Goal: Transaction & Acquisition: Purchase product/service

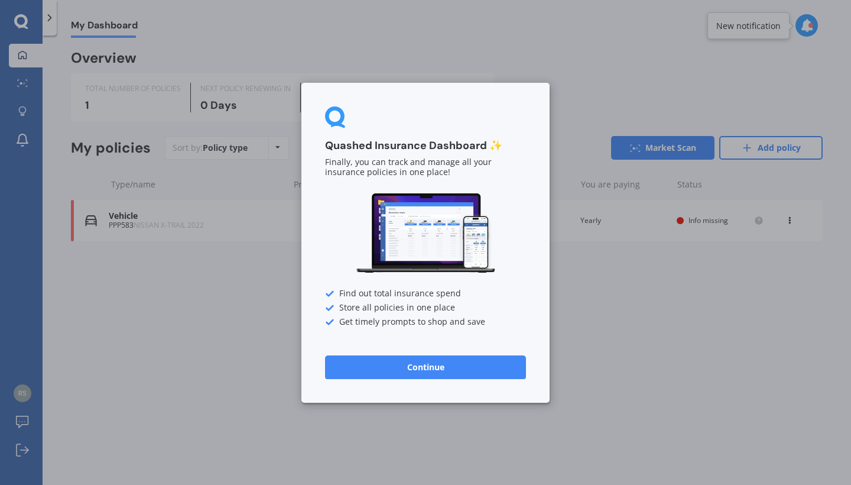
click at [421, 367] on button "Continue" at bounding box center [425, 367] width 201 height 24
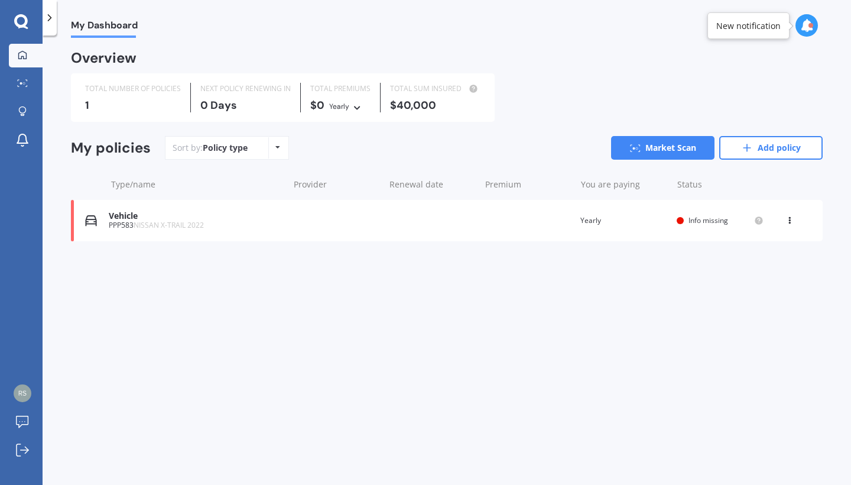
click at [710, 220] on span "Info missing" at bounding box center [709, 220] width 40 height 10
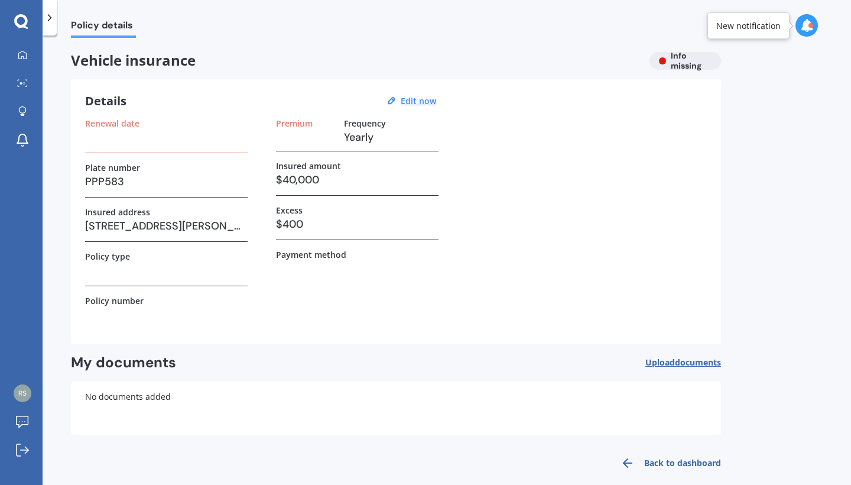
click at [174, 140] on h3 at bounding box center [166, 137] width 163 height 18
click at [299, 120] on label "Premium" at bounding box center [294, 123] width 37 height 10
click at [419, 102] on u "Edit now" at bounding box center [418, 100] width 35 height 11
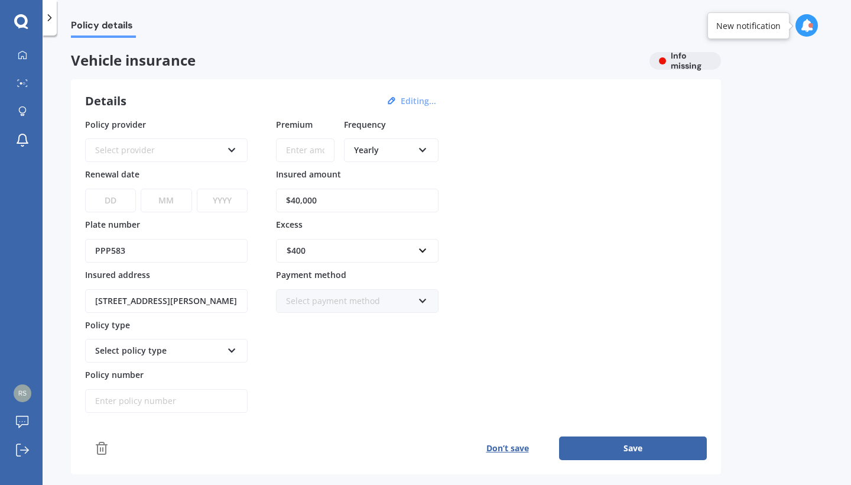
click at [134, 150] on div "Select provider" at bounding box center [158, 150] width 127 height 13
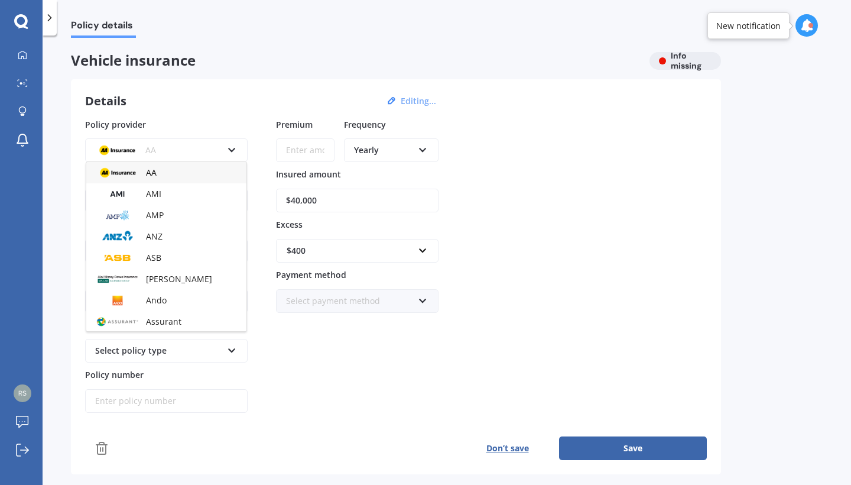
click at [134, 150] on img at bounding box center [117, 150] width 44 height 17
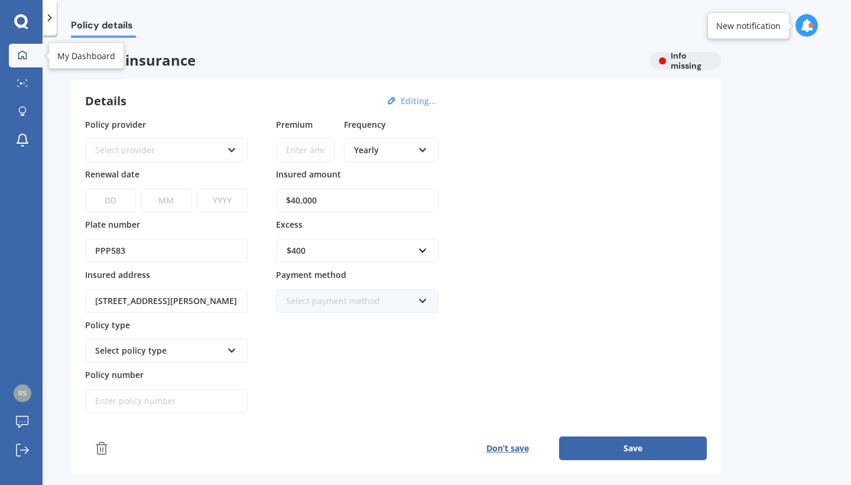
click at [24, 60] on div at bounding box center [23, 55] width 18 height 11
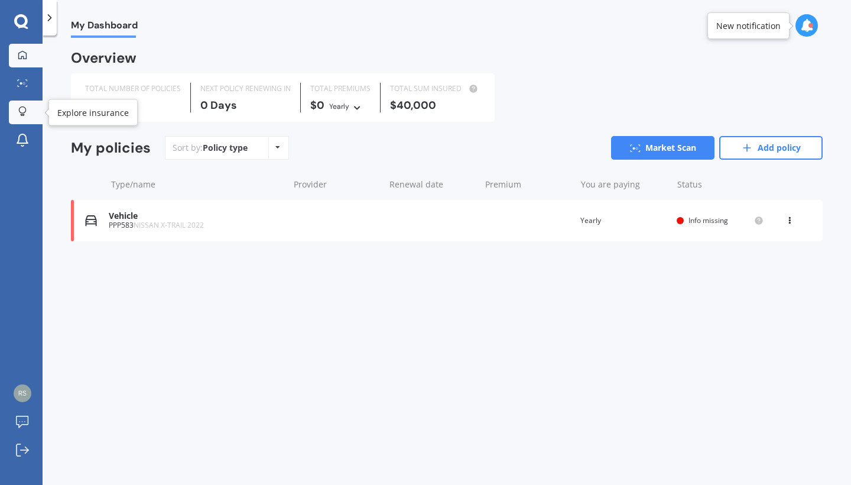
click at [25, 118] on link "Explore insurance" at bounding box center [26, 113] width 34 height 24
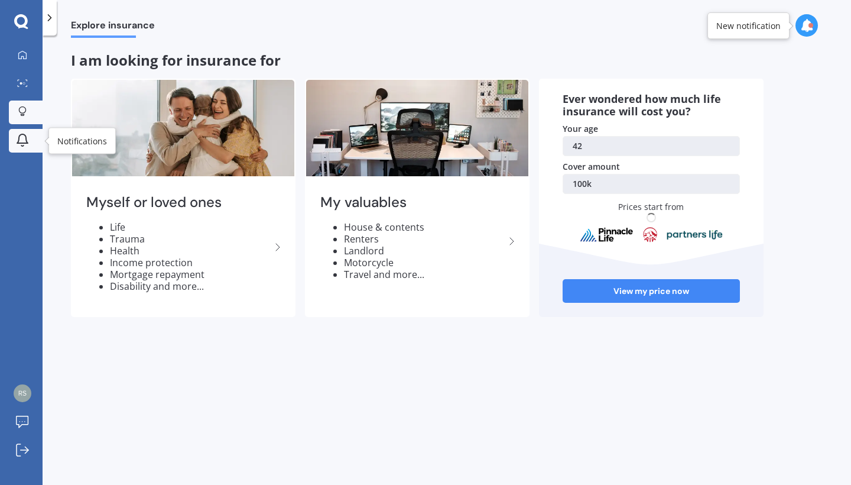
click at [21, 142] on icon at bounding box center [22, 140] width 14 height 14
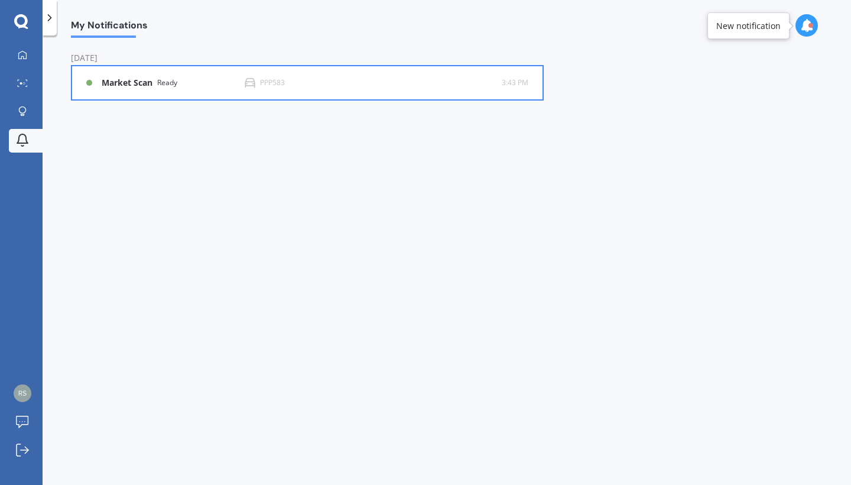
click at [145, 78] on b "Market Scan" at bounding box center [130, 83] width 56 height 10
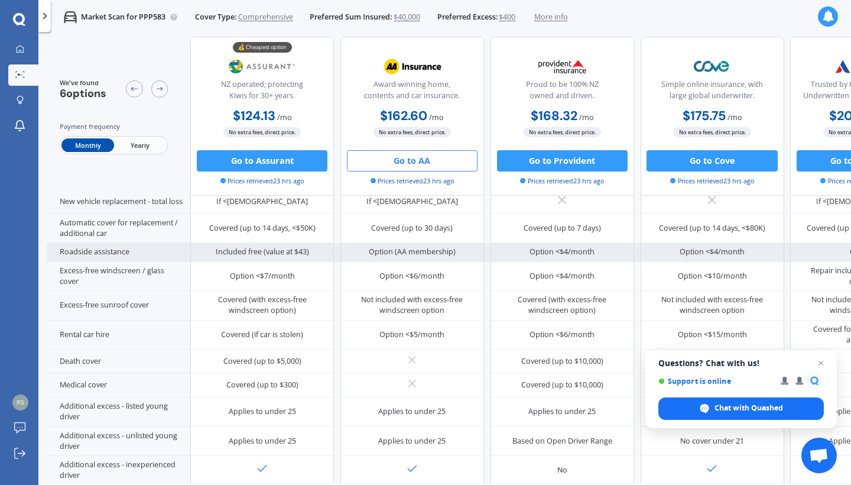
scroll to position [362, 0]
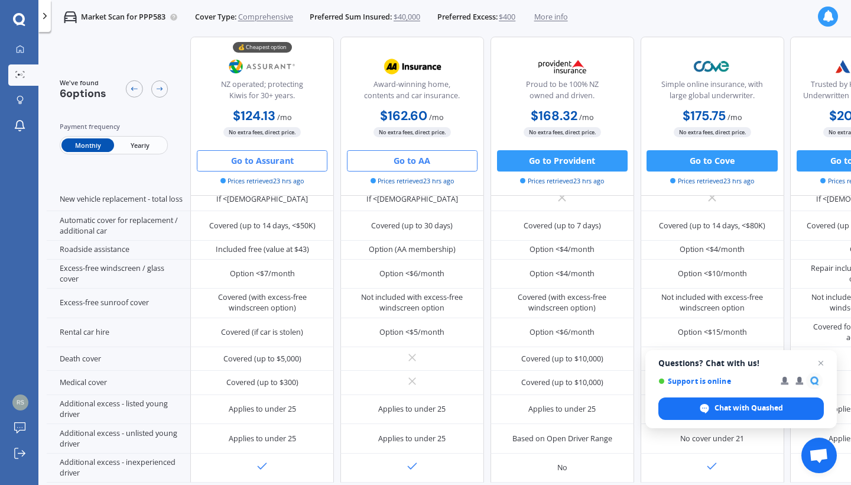
click at [302, 163] on button "Go to Assurant" at bounding box center [262, 160] width 131 height 21
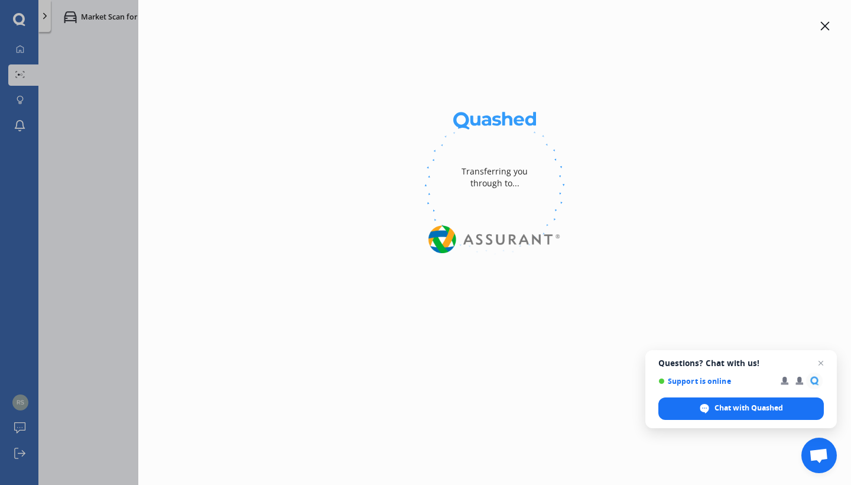
click at [271, 160] on div at bounding box center [494, 185] width 675 height 162
select select "Monthly"
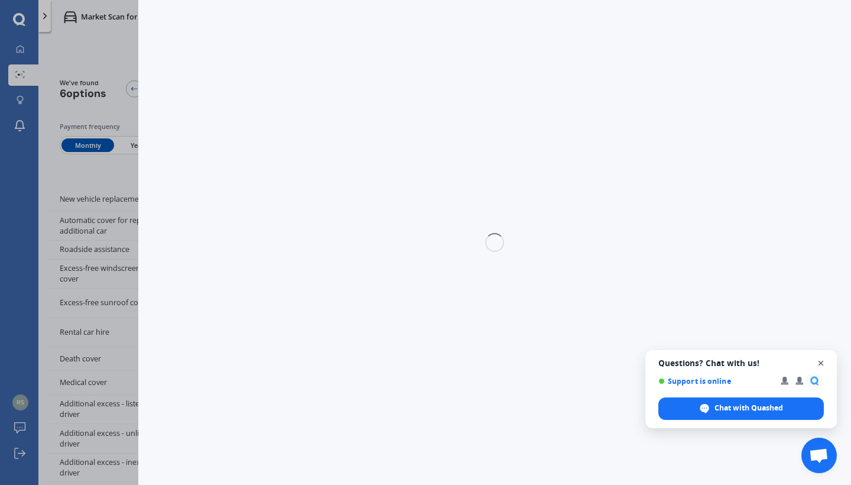
click at [823, 359] on span "Open chat" at bounding box center [821, 363] width 15 height 15
click at [821, 362] on div at bounding box center [494, 242] width 713 height 485
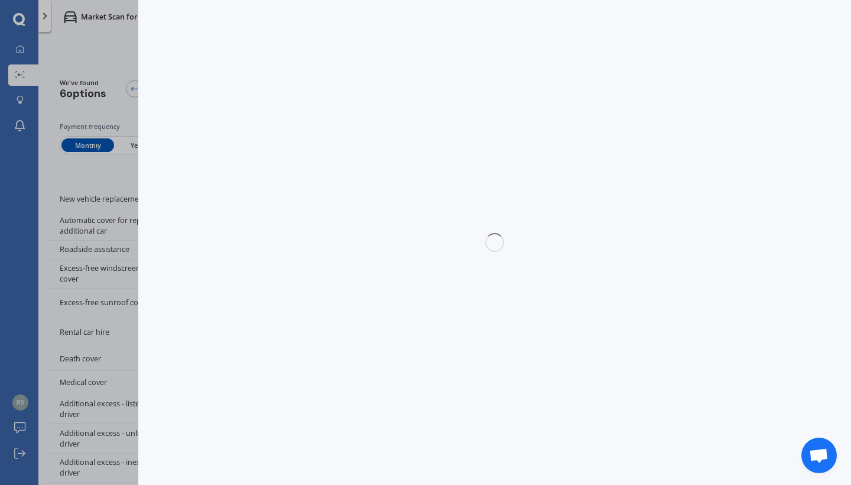
click at [821, 362] on div at bounding box center [494, 242] width 713 height 485
select select "full"
select select "0"
select select "[GEOGRAPHIC_DATA]"
select select "NISSAN"
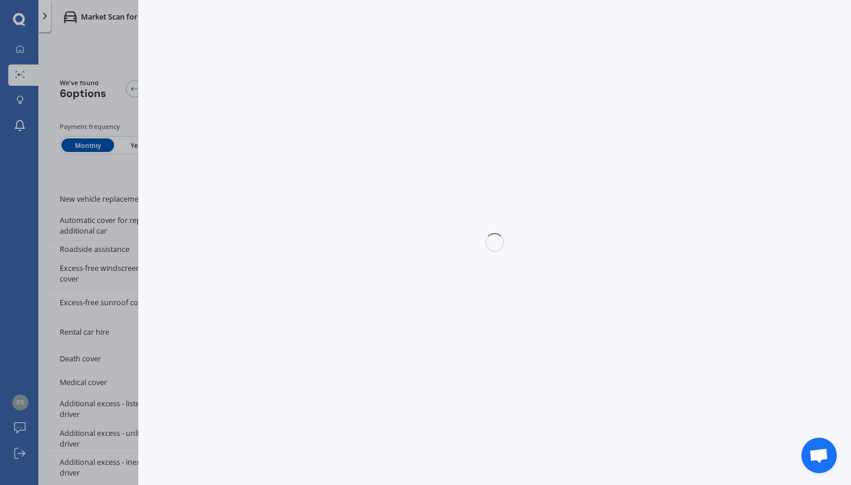
select select "X-TRAIL"
select select "TI 4WD"
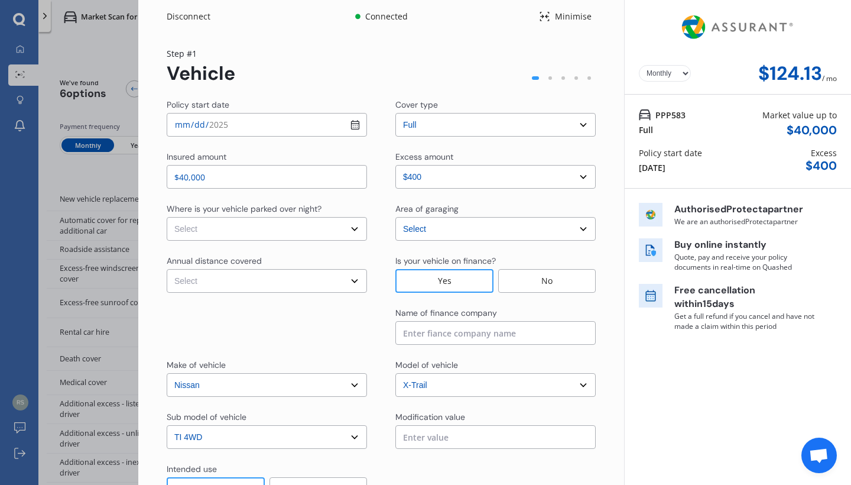
select select "On own property"
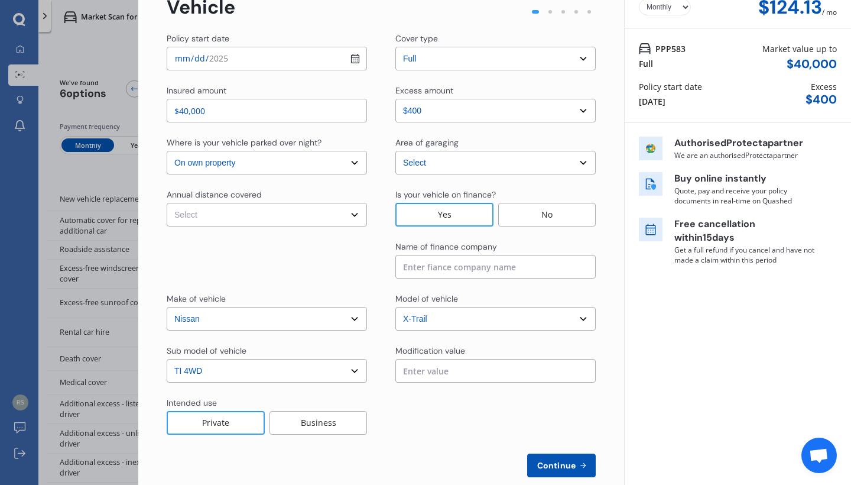
scroll to position [74, 0]
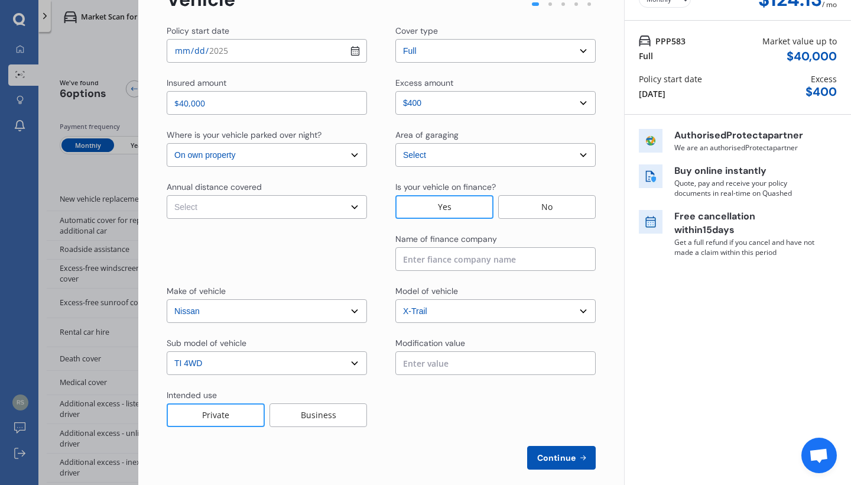
click at [432, 261] on input at bounding box center [496, 259] width 200 height 24
type input "UDC Finance"
click at [578, 457] on icon at bounding box center [583, 457] width 10 height 9
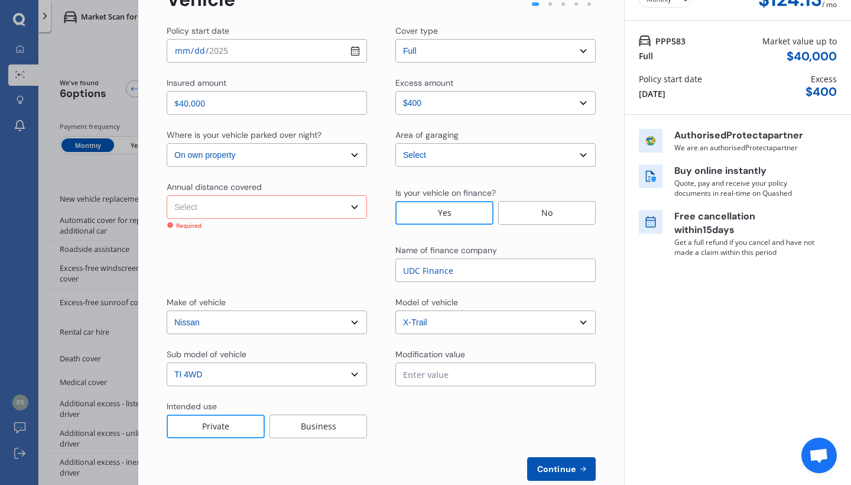
scroll to position [87, 0]
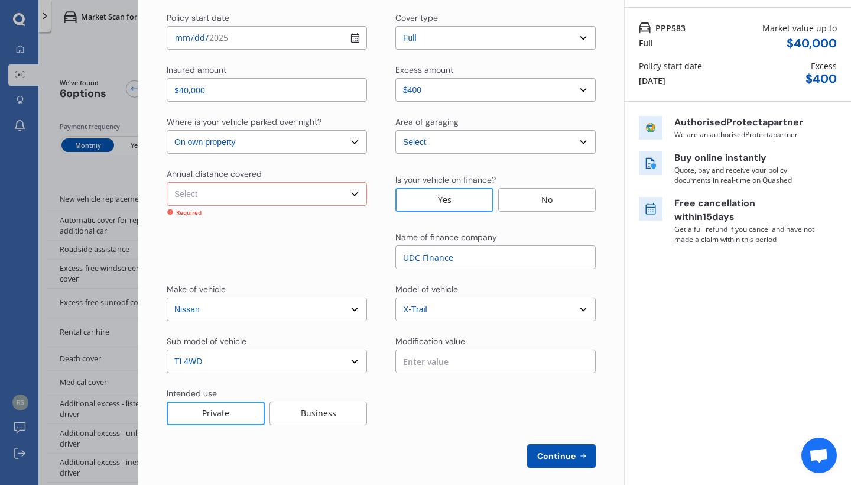
click at [354, 196] on select "Select Low (less than 15,000km per year) Average (15,000-30,000km per year) Hig…" at bounding box center [267, 194] width 200 height 24
select select "30000"
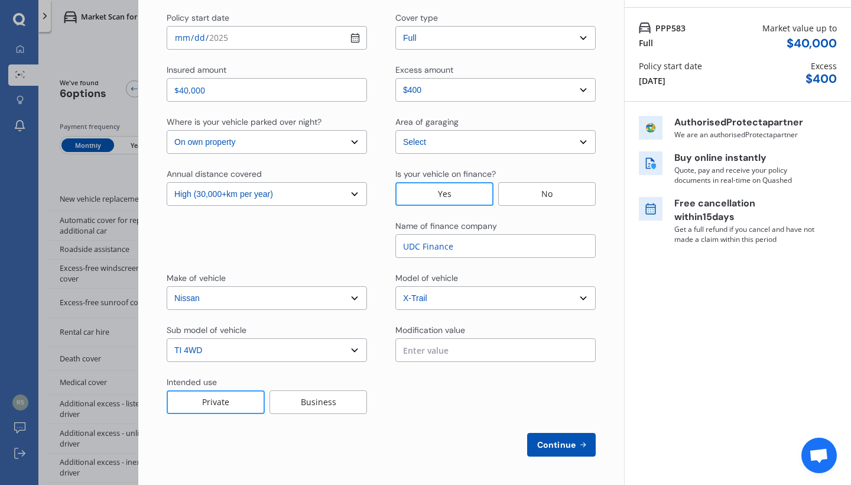
click at [545, 443] on span "Continue" at bounding box center [556, 444] width 43 height 9
select select "Miss"
select select "12"
select select "08"
select select "1983"
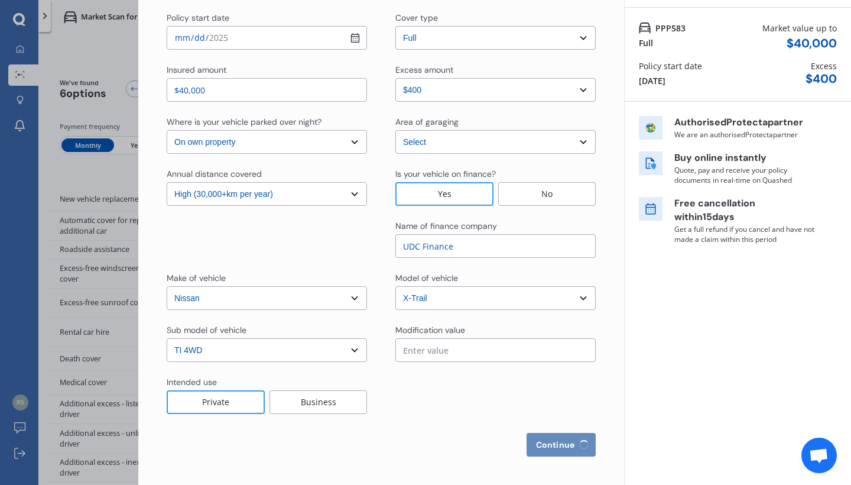
select select "full"
select select "more than 4 years"
select select "[GEOGRAPHIC_DATA]"
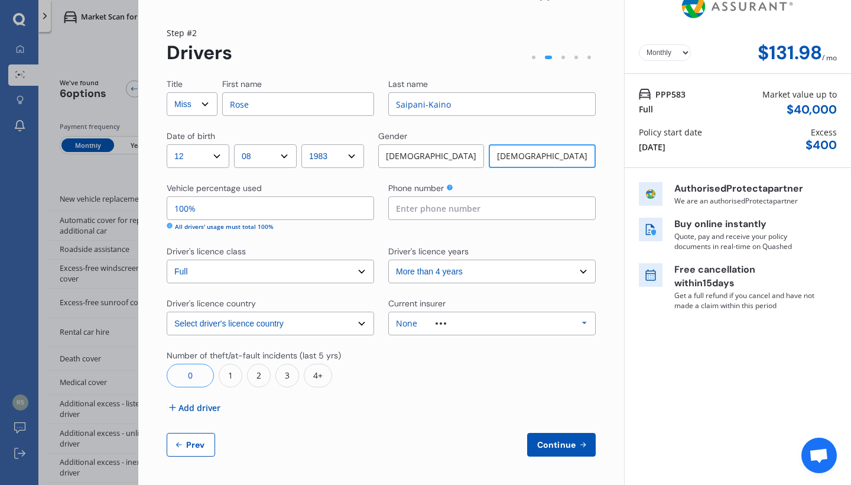
scroll to position [21, 0]
type input "0211666275"
click at [507, 239] on div "Title Select Mr Mrs Miss Ms Dr First name [PERSON_NAME] Last name [PERSON_NAME]…" at bounding box center [381, 267] width 429 height 378
click at [557, 440] on span "Continue" at bounding box center [556, 444] width 43 height 9
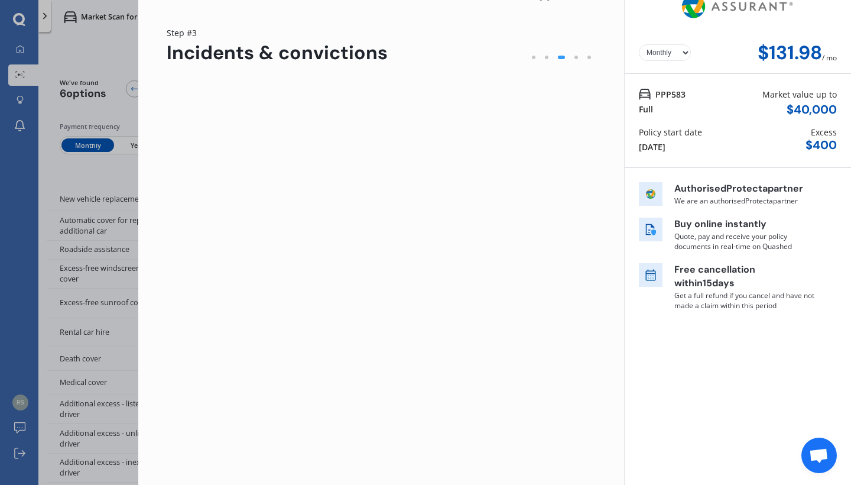
click at [433, 202] on div "Been convicted for negligent, dangerous or [MEDICAL_DATA]?" at bounding box center [381, 196] width 429 height 12
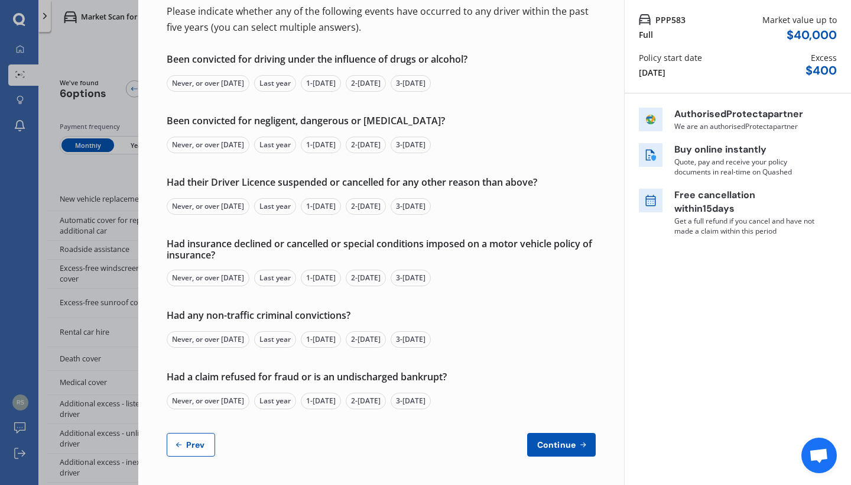
scroll to position [94, 0]
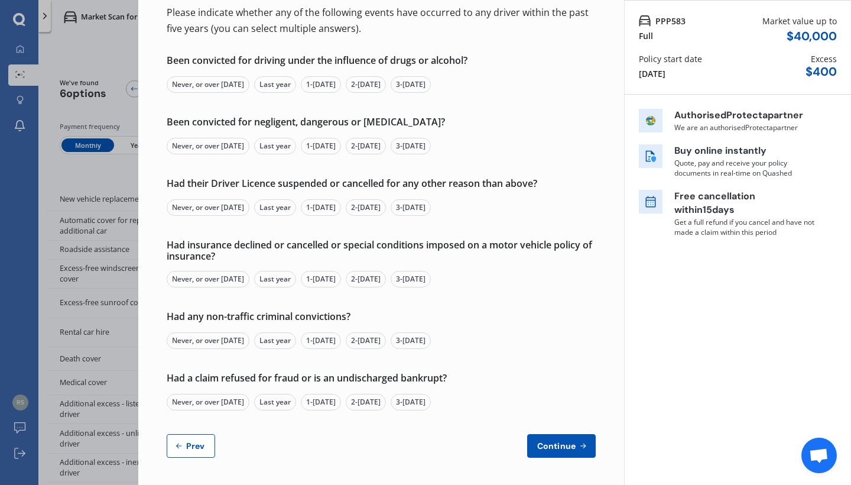
click at [200, 438] on button "Prev" at bounding box center [191, 446] width 48 height 24
select select "Miss"
select select "12"
select select "08"
select select "1983"
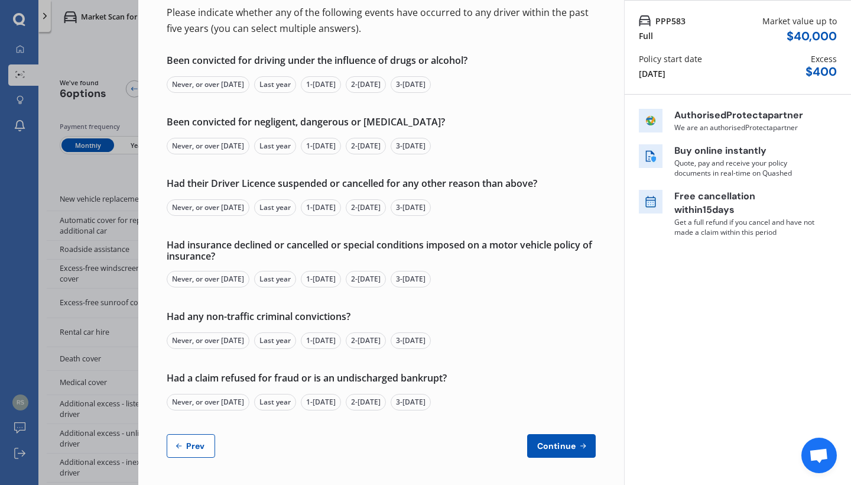
select select "full"
select select "more than 4 years"
select select "[GEOGRAPHIC_DATA]"
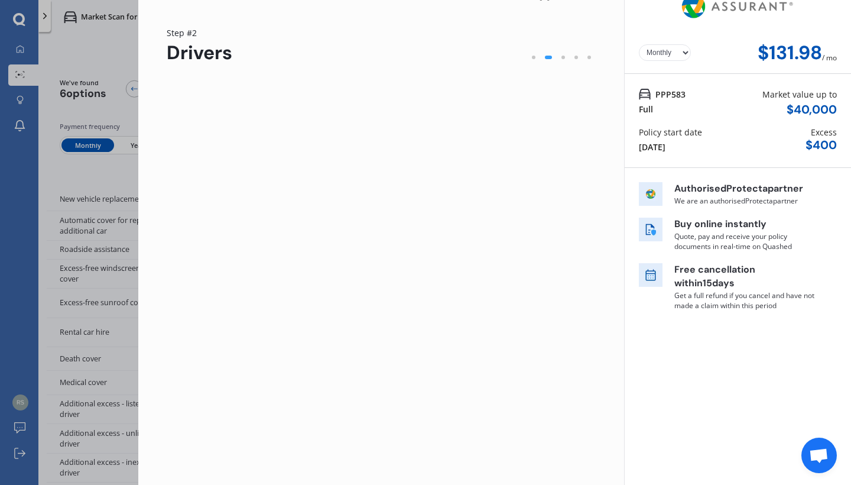
scroll to position [21, 0]
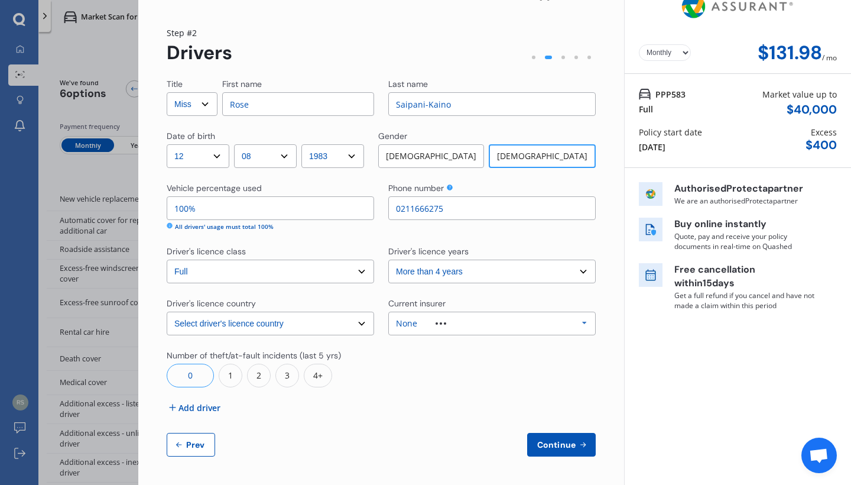
select select "Mrs"
click at [548, 445] on span "Continue" at bounding box center [556, 444] width 43 height 9
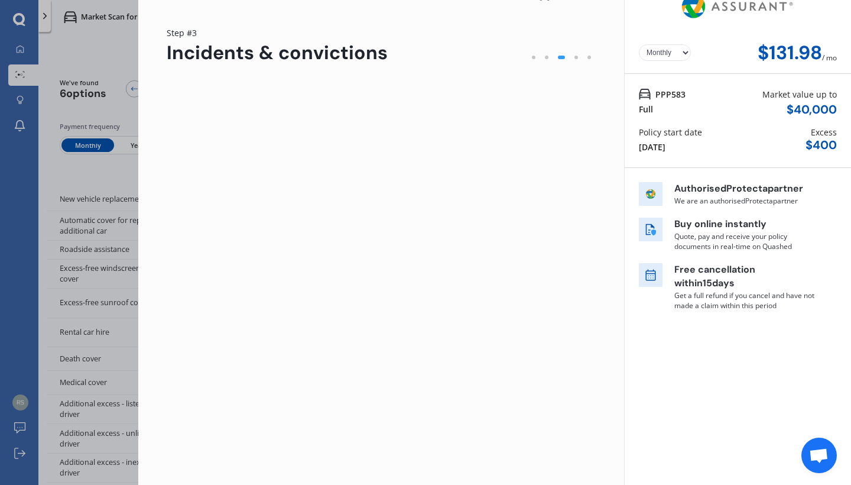
scroll to position [0, 0]
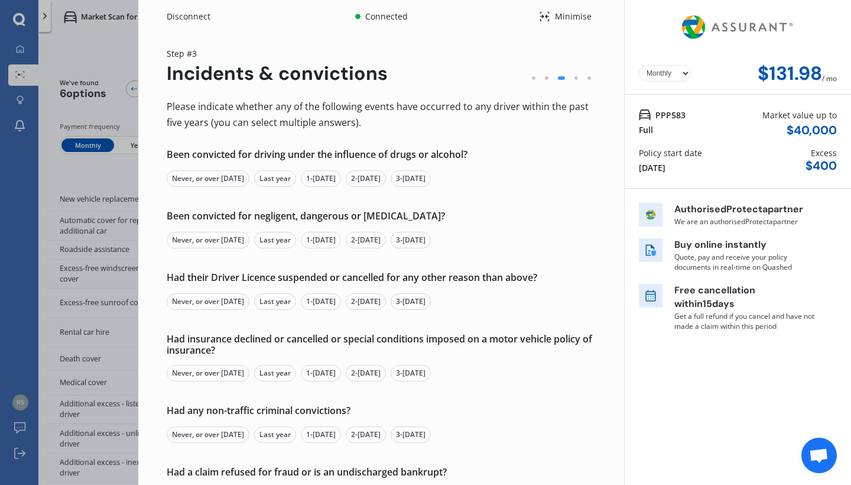
click at [238, 174] on div "Never, or over [DATE]" at bounding box center [208, 178] width 83 height 17
click at [213, 240] on div "Never, or over [DATE]" at bounding box center [208, 240] width 83 height 17
click at [203, 303] on div "Never, or over [DATE]" at bounding box center [208, 301] width 83 height 17
click at [203, 375] on div "Never, or over [DATE]" at bounding box center [208, 373] width 83 height 17
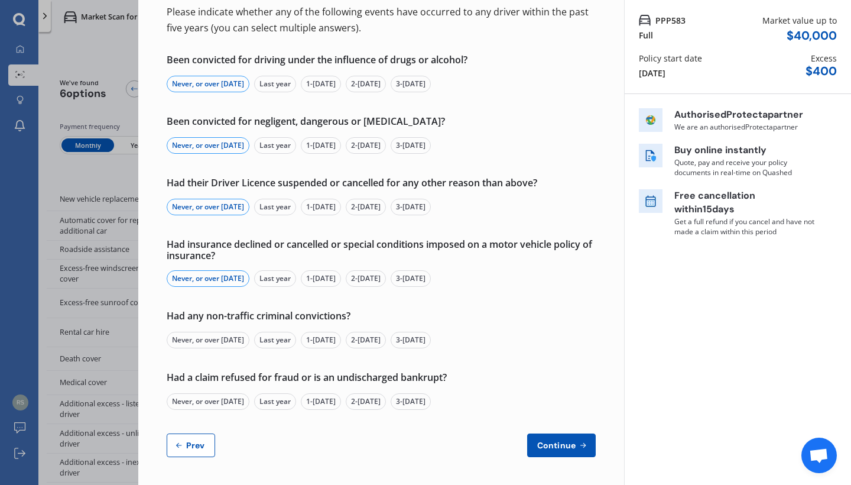
scroll to position [94, 0]
click at [212, 339] on div "Never, or over [DATE]" at bounding box center [208, 340] width 83 height 17
click at [192, 402] on div "Never, or over [DATE]" at bounding box center [208, 402] width 83 height 17
click at [565, 446] on span "Continue" at bounding box center [556, 445] width 43 height 9
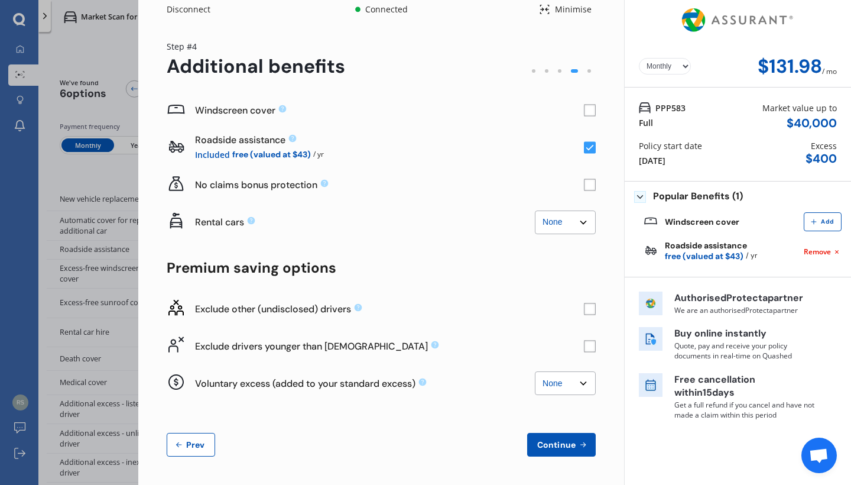
scroll to position [6, 0]
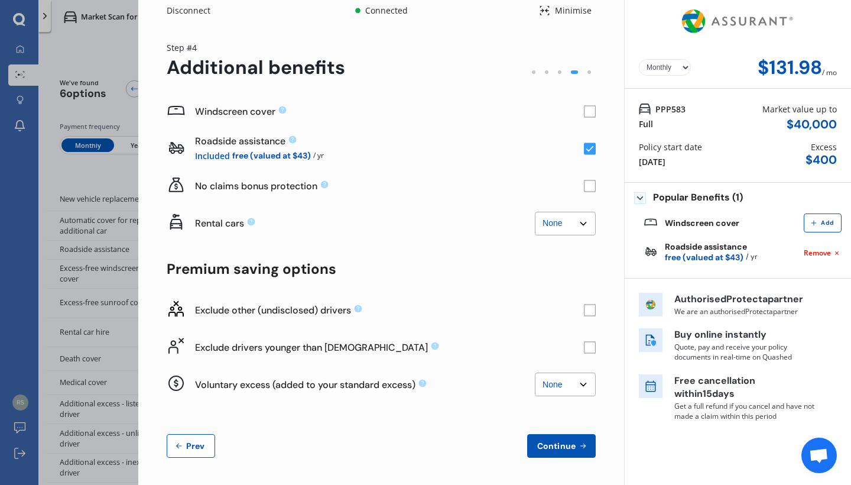
click at [584, 111] on rect at bounding box center [590, 112] width 12 height 12
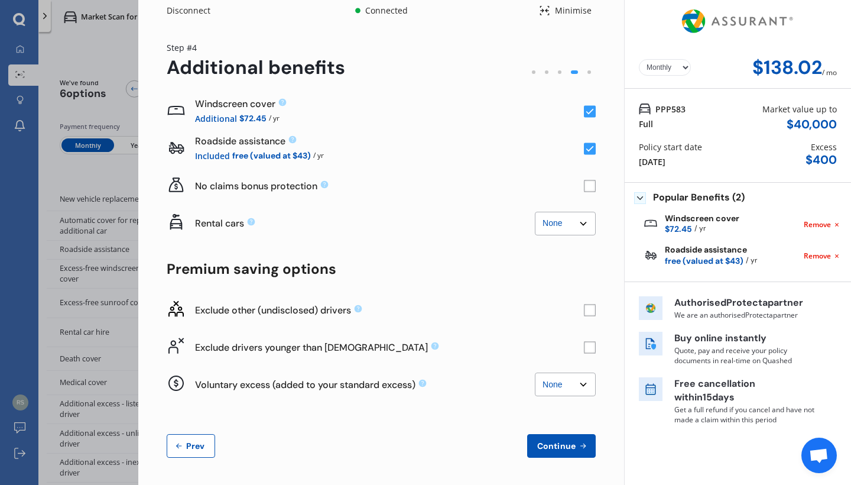
click at [584, 111] on rect at bounding box center [590, 112] width 12 height 12
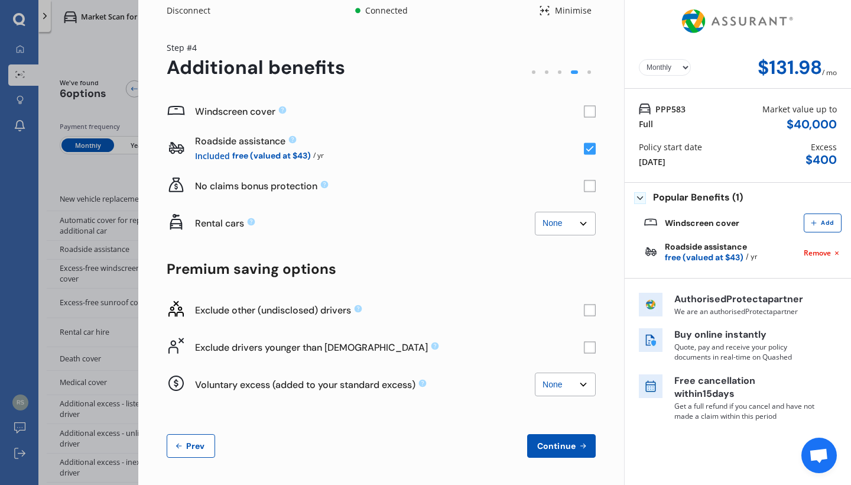
click at [584, 111] on rect at bounding box center [590, 112] width 12 height 12
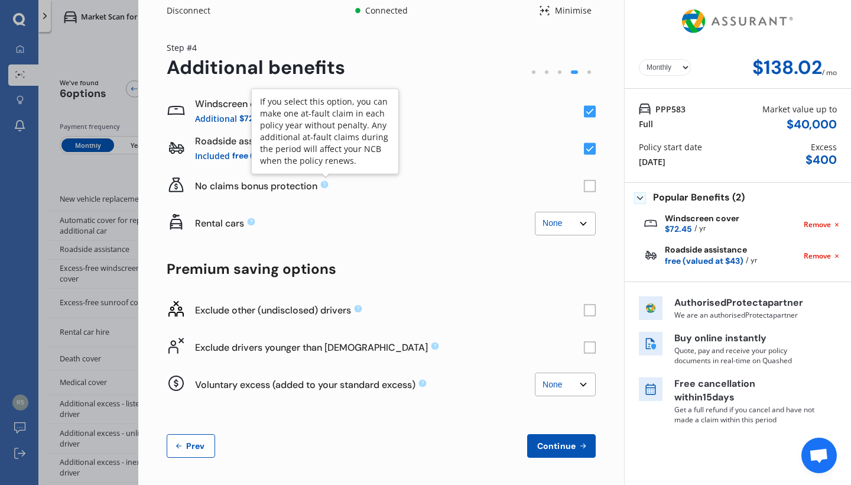
click at [325, 185] on icon at bounding box center [325, 185] width 8 height 8
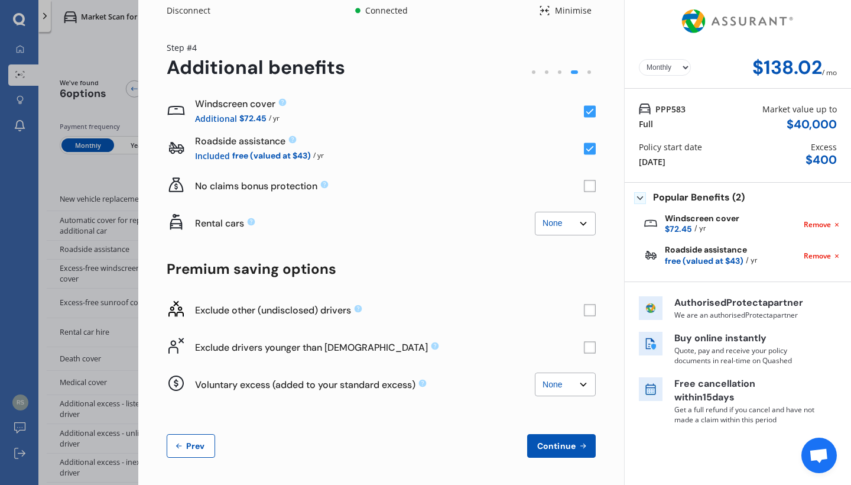
click at [325, 185] on icon at bounding box center [325, 185] width 8 height 8
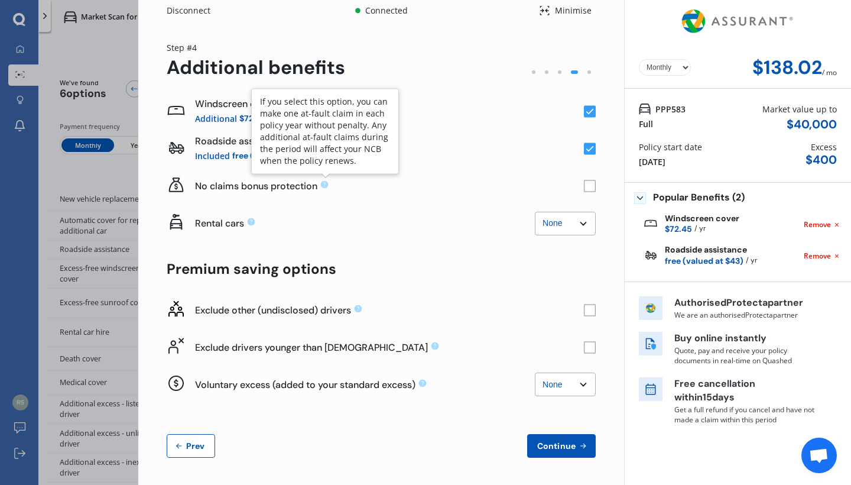
click at [325, 185] on icon at bounding box center [325, 185] width 8 height 8
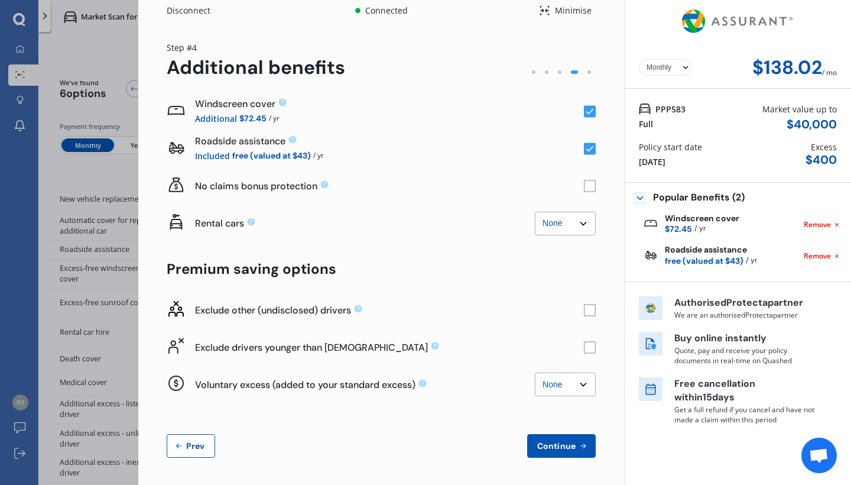
click at [586, 183] on rect at bounding box center [590, 186] width 12 height 12
select select "2500.00"
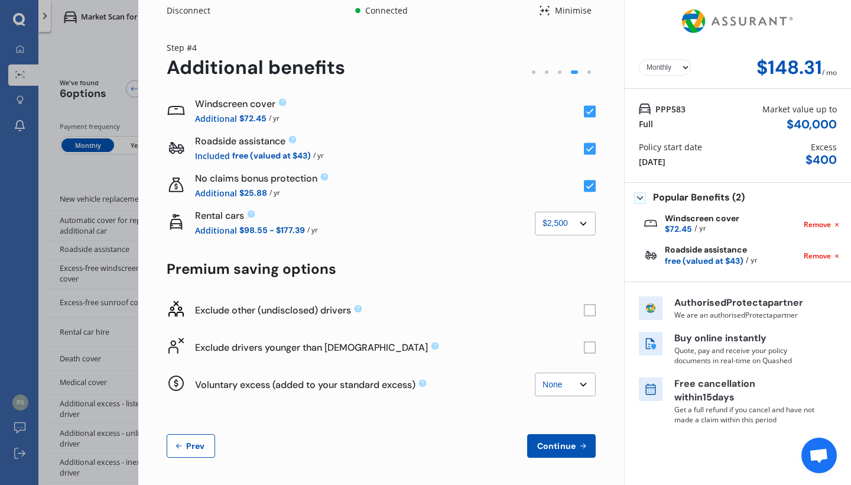
click at [584, 310] on rect at bounding box center [590, 310] width 12 height 12
click at [584, 311] on rect at bounding box center [590, 310] width 12 height 12
click at [584, 306] on rect at bounding box center [590, 310] width 12 height 12
click at [585, 347] on rect at bounding box center [590, 347] width 12 height 12
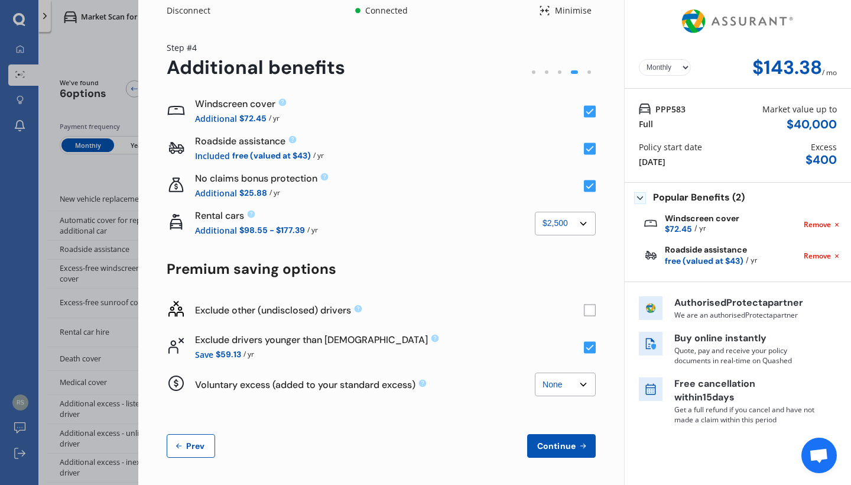
click at [587, 347] on icon at bounding box center [591, 348] width 8 height 6
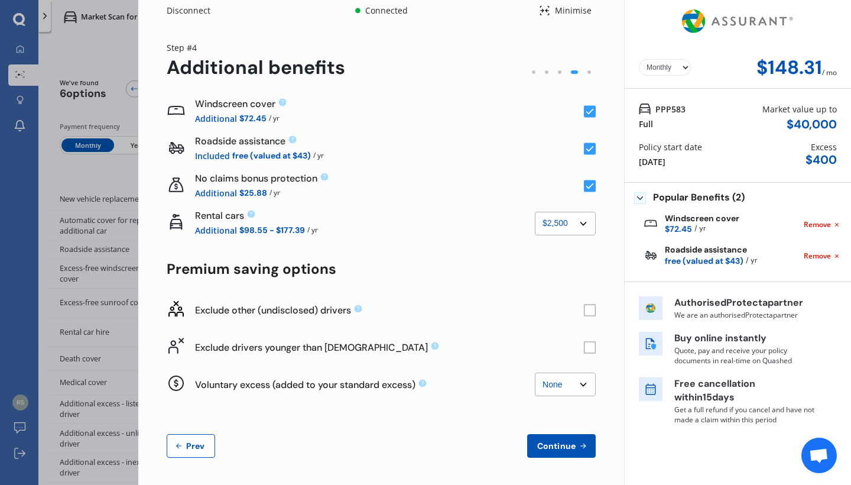
click at [584, 352] on rect at bounding box center [590, 347] width 12 height 12
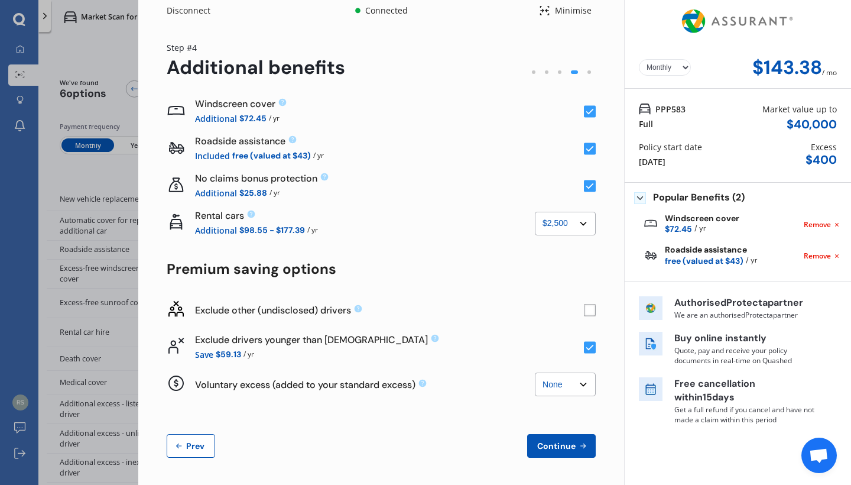
click at [557, 442] on span "Continue" at bounding box center [556, 445] width 43 height 9
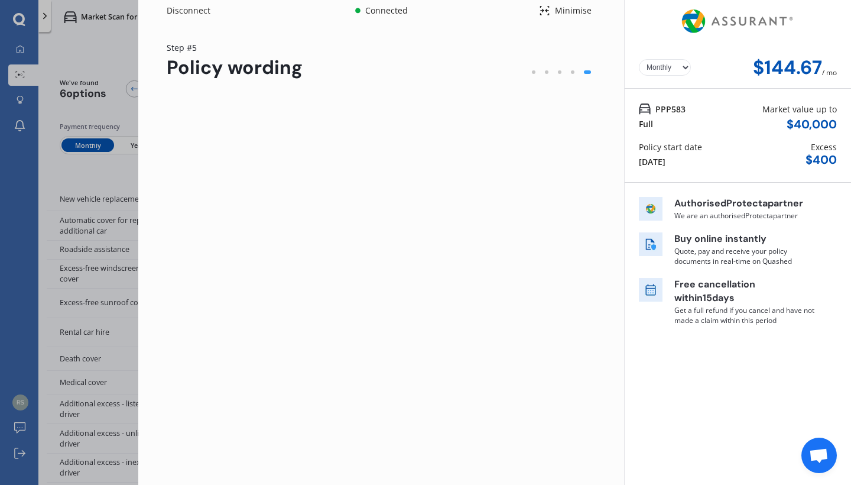
scroll to position [0, 0]
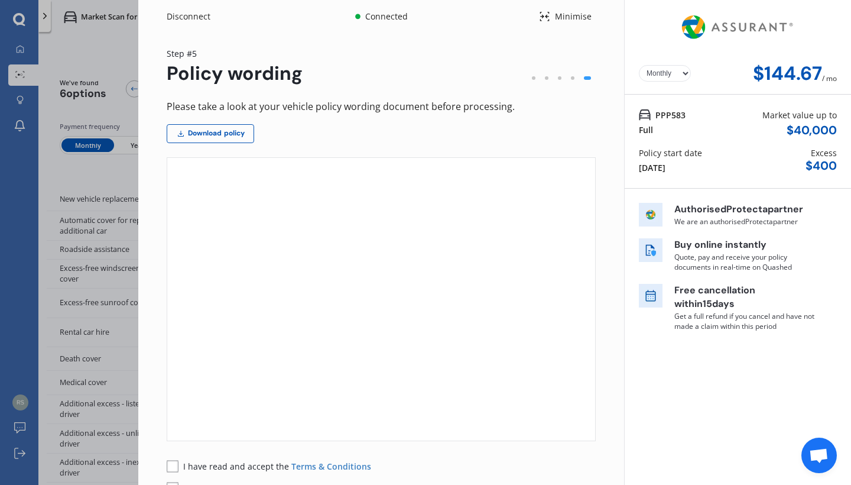
drag, startPoint x: 589, startPoint y: 87, endPoint x: 582, endPoint y: 127, distance: 40.1
click at [582, 127] on div "Step # 5 Policy wording Please take a look at your vehicle policy wording docum…" at bounding box center [381, 292] width 429 height 490
click at [587, 127] on div "Please take a look at your vehicle policy wording document before processing. D…" at bounding box center [381, 318] width 429 height 438
click at [245, 52] on div "Step # 5" at bounding box center [235, 53] width 136 height 12
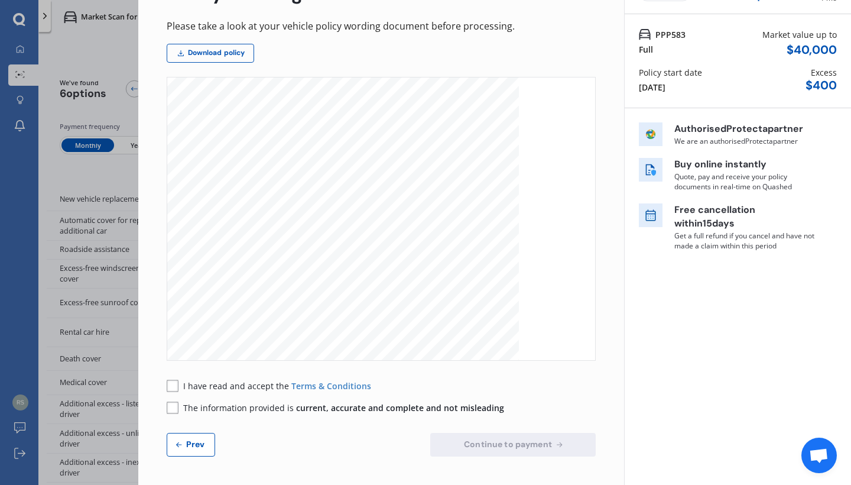
scroll to position [80, 0]
click at [174, 386] on rect at bounding box center [173, 386] width 12 height 12
click at [174, 407] on rect at bounding box center [173, 408] width 12 height 12
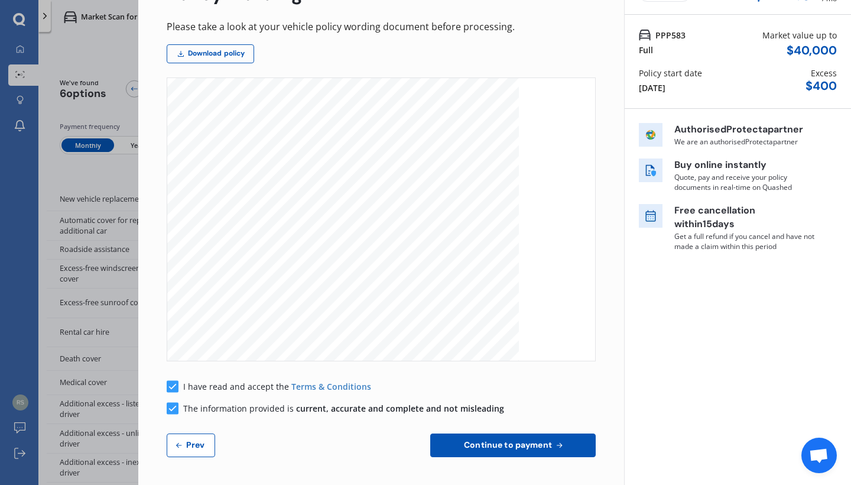
click at [474, 445] on span "Continue to payment" at bounding box center [508, 444] width 93 height 9
